Goal: Find specific page/section: Find specific page/section

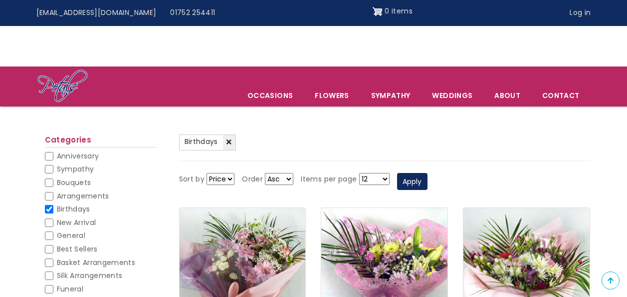
scroll to position [857, 0]
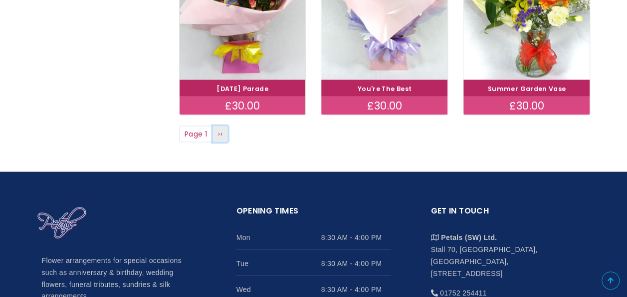
click at [224, 135] on link "Next page ››" at bounding box center [221, 133] width 16 height 17
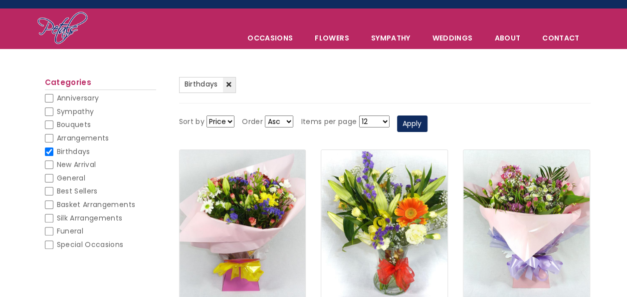
scroll to position [18, 0]
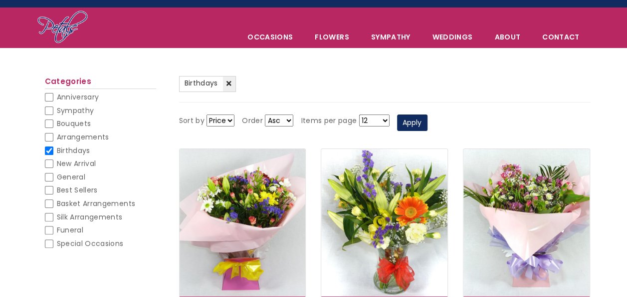
click at [281, 119] on select "Asc Desc" at bounding box center [279, 120] width 28 height 12
select select "DESC"
click at [265, 114] on select "Asc Desc" at bounding box center [279, 120] width 28 height 12
click at [405, 124] on button "Apply" at bounding box center [412, 122] width 30 height 17
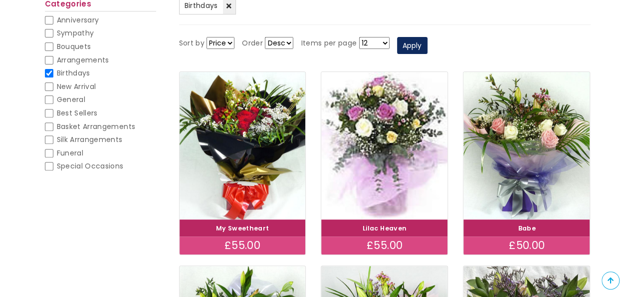
scroll to position [40, 0]
